Goal: Find specific page/section: Locate a particular part of the current website

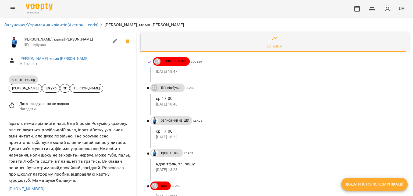
scroll to position [27, 0]
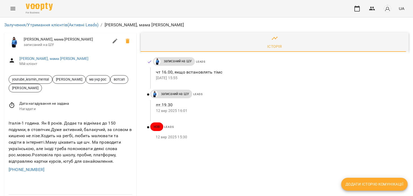
drag, startPoint x: 0, startPoint y: 139, endPoint x: 71, endPoint y: 5, distance: 151.4
click at [54, 9] on div "For Business UA" at bounding box center [206, 8] width 413 height 17
